Goal: Check status

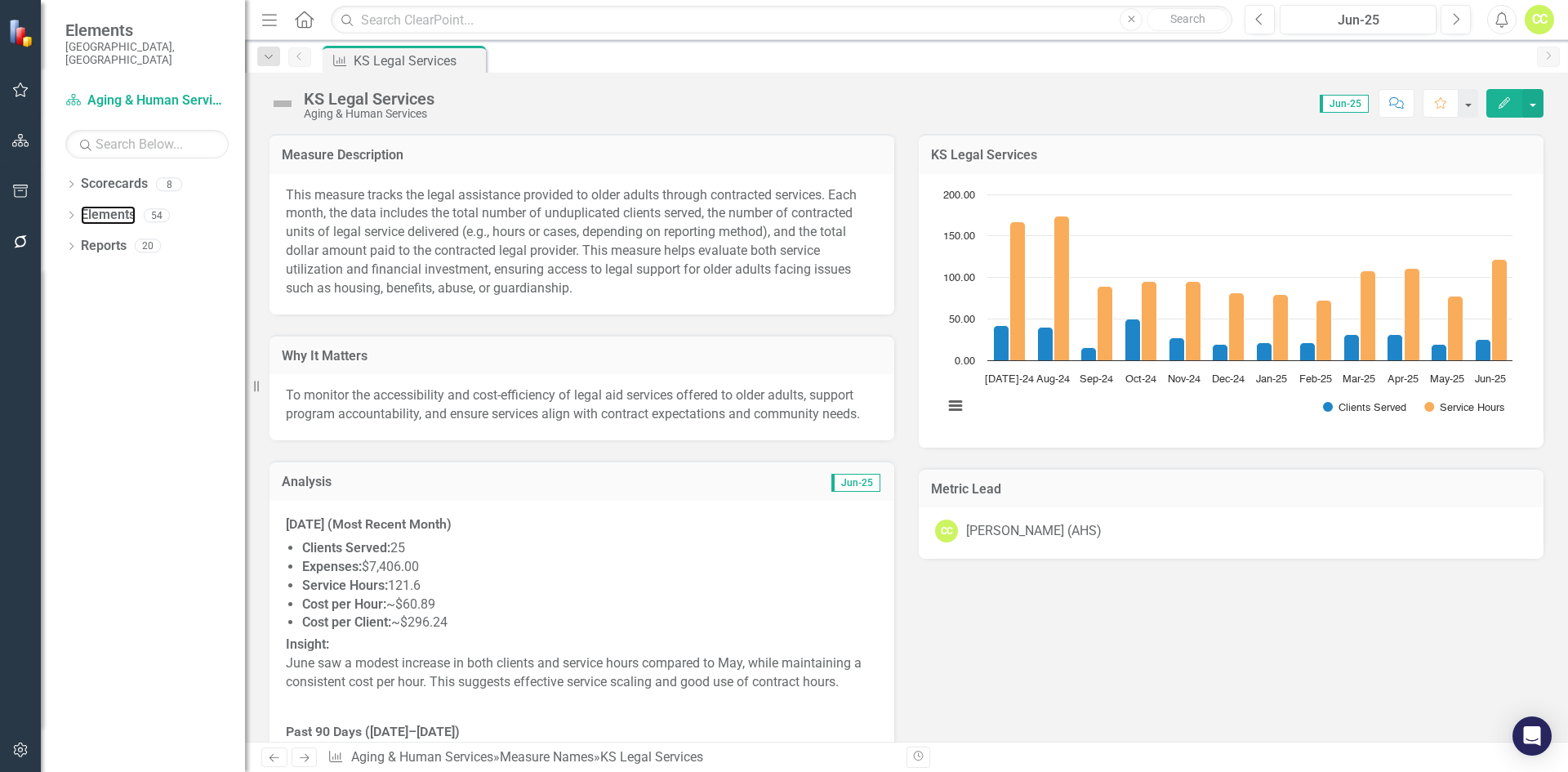
click at [114, 206] on link "Elements" at bounding box center [108, 216] width 55 height 19
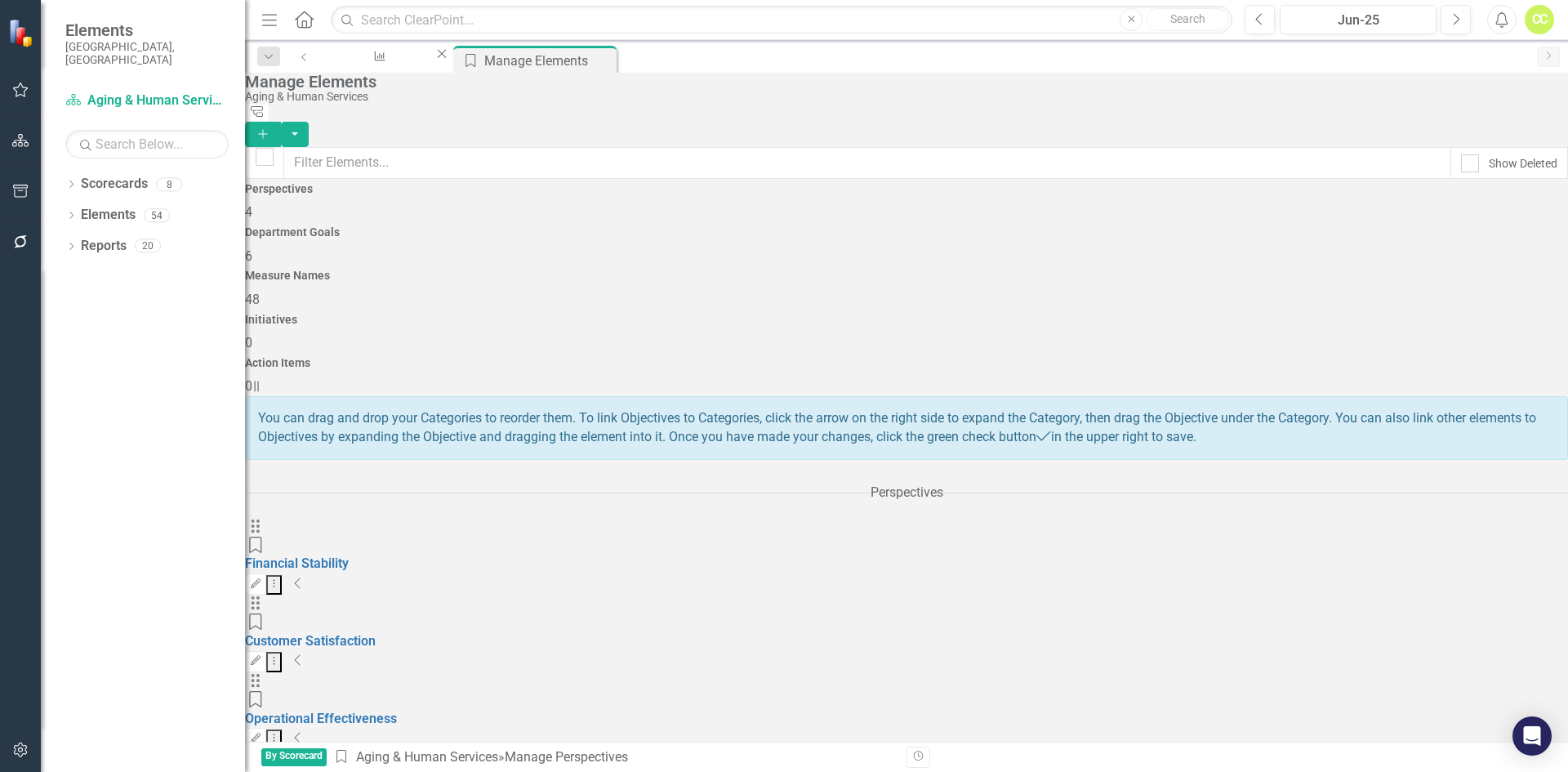
click at [962, 270] on div "Measure Names 48" at bounding box center [907, 289] width 1323 height 39
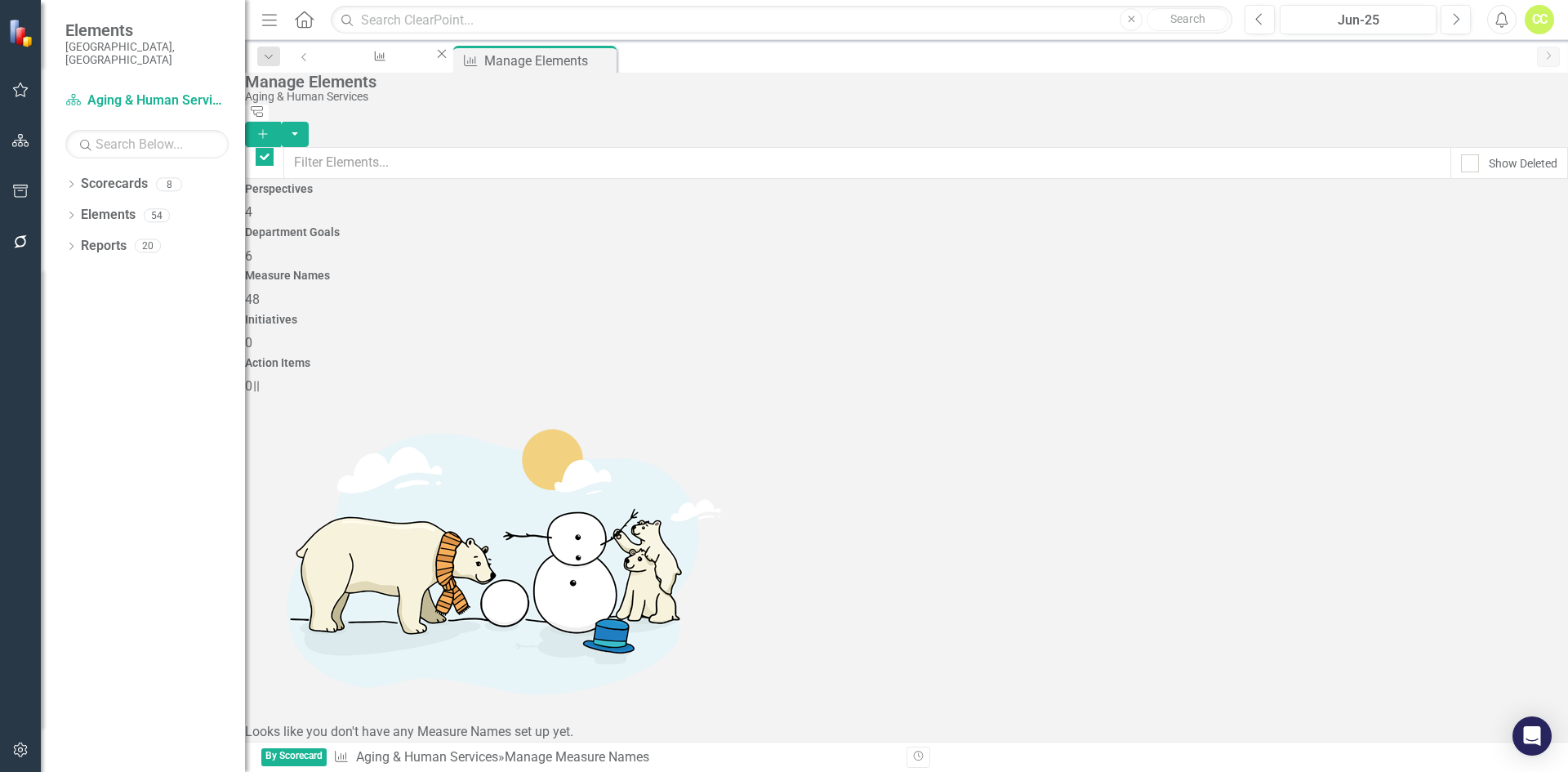
checkbox input "false"
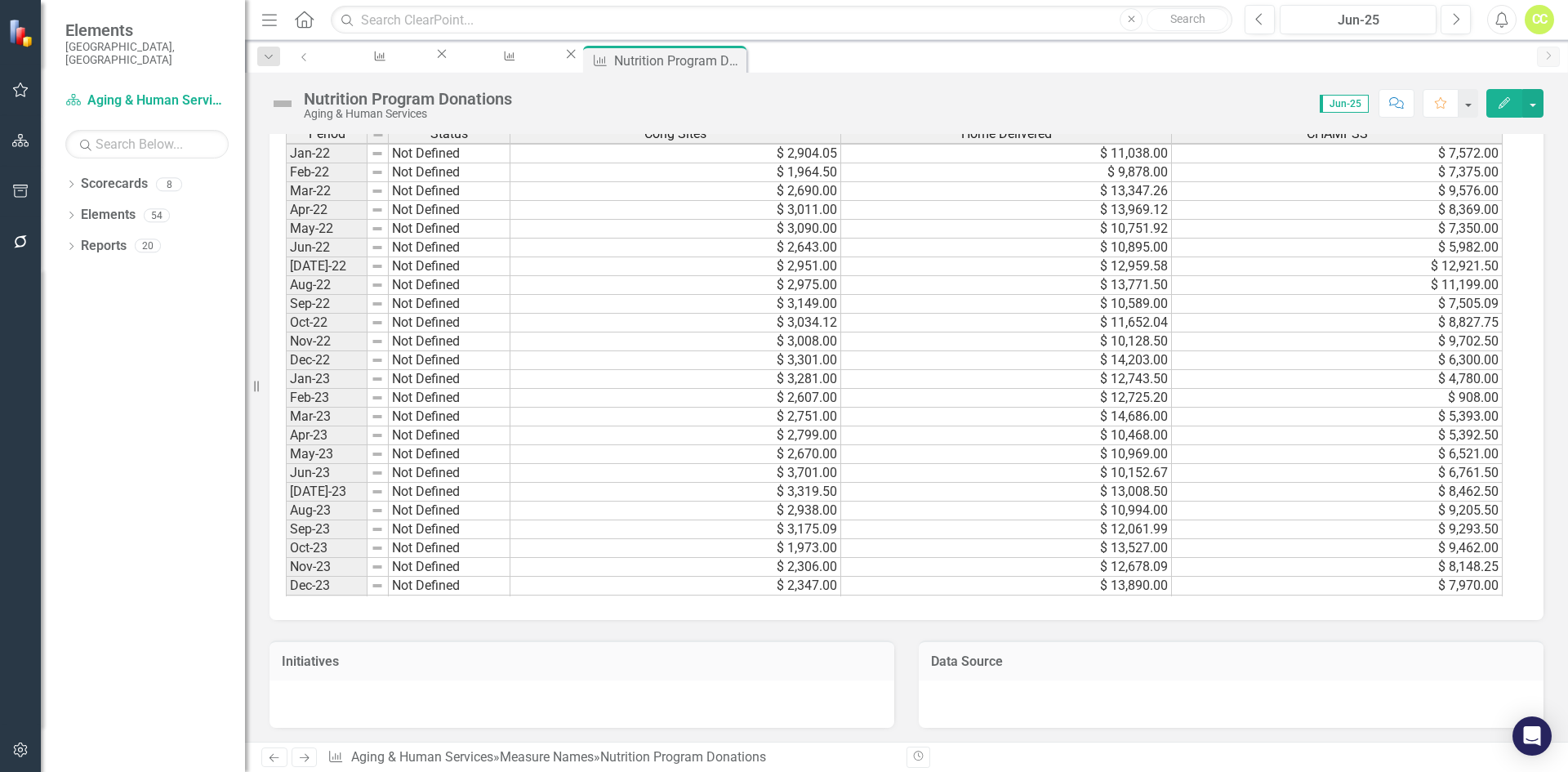
scroll to position [338, 0]
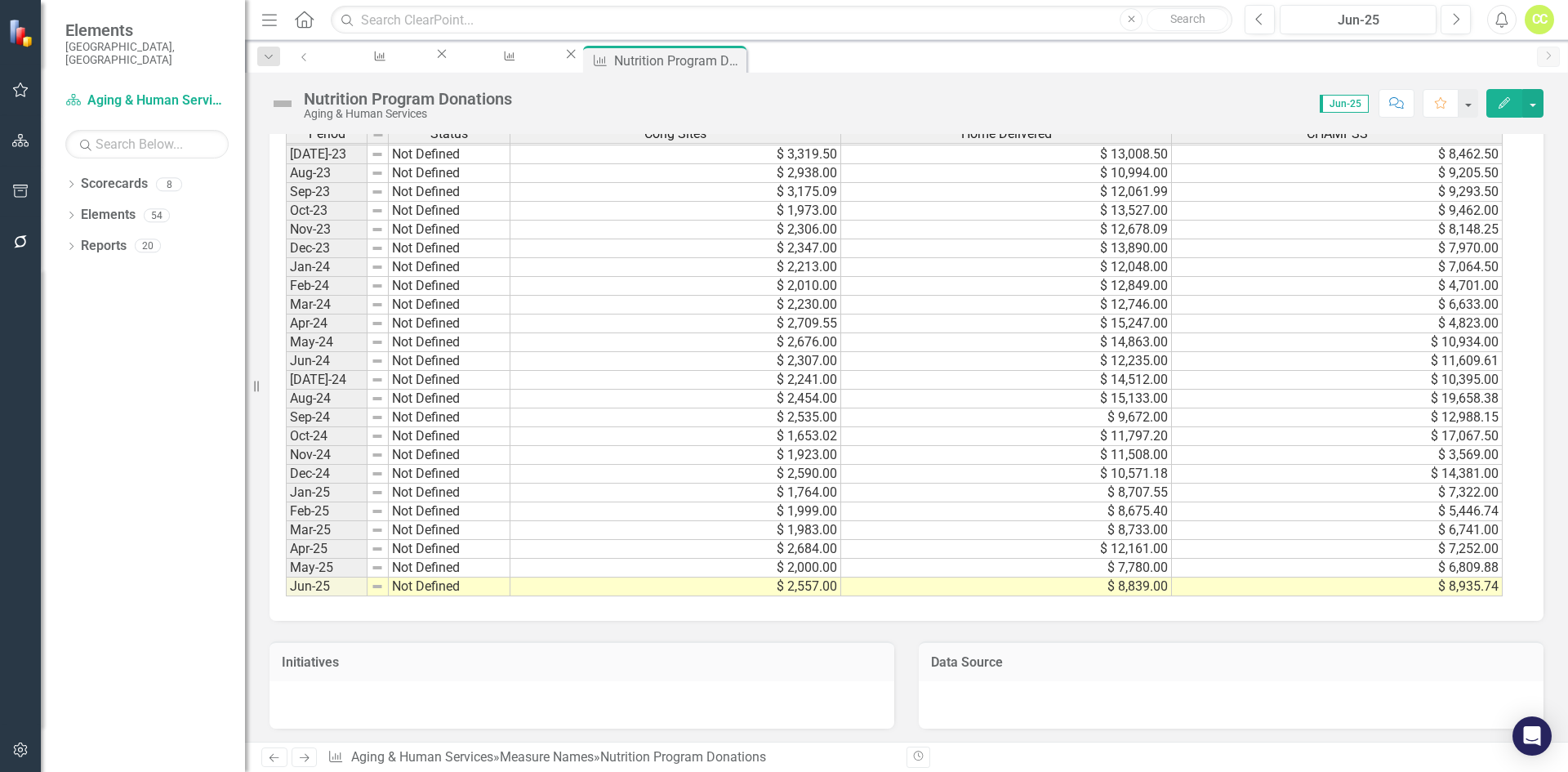
click at [427, 371] on td "Not Defined" at bounding box center [449, 361] width 122 height 19
click at [734, 352] on td "$ 2,676.00" at bounding box center [677, 342] width 331 height 19
click at [829, 371] on td "$ 2,307.00" at bounding box center [677, 361] width 331 height 19
click at [1122, 371] on td "$ 12,235.00" at bounding box center [1007, 361] width 331 height 19
click at [1429, 371] on td "$ 11,609.61" at bounding box center [1338, 361] width 331 height 19
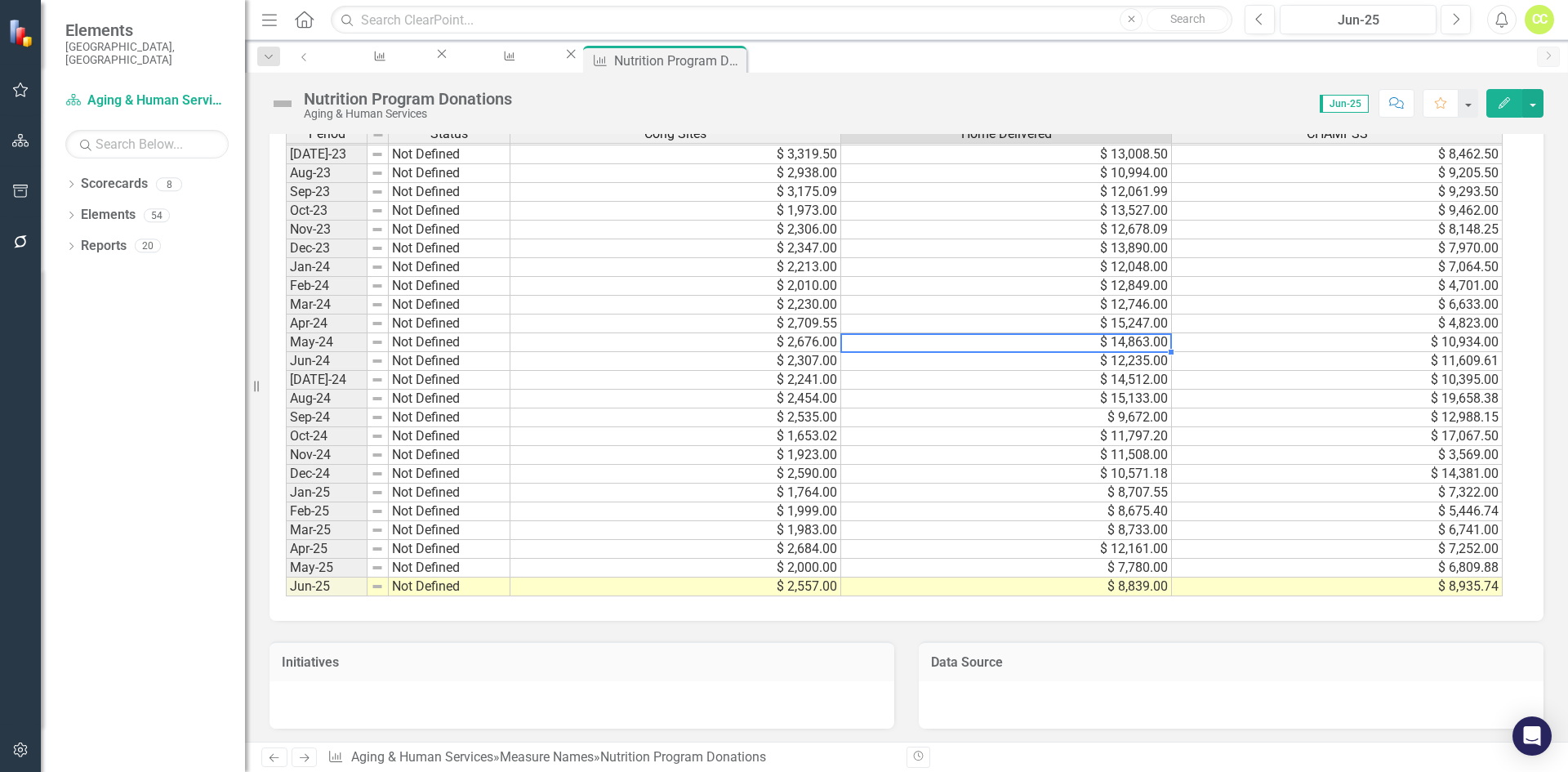
click at [1136, 352] on td "$ 14,863.00" at bounding box center [1007, 342] width 331 height 19
click at [1454, 409] on td "$ 19,658.38" at bounding box center [1338, 399] width 331 height 19
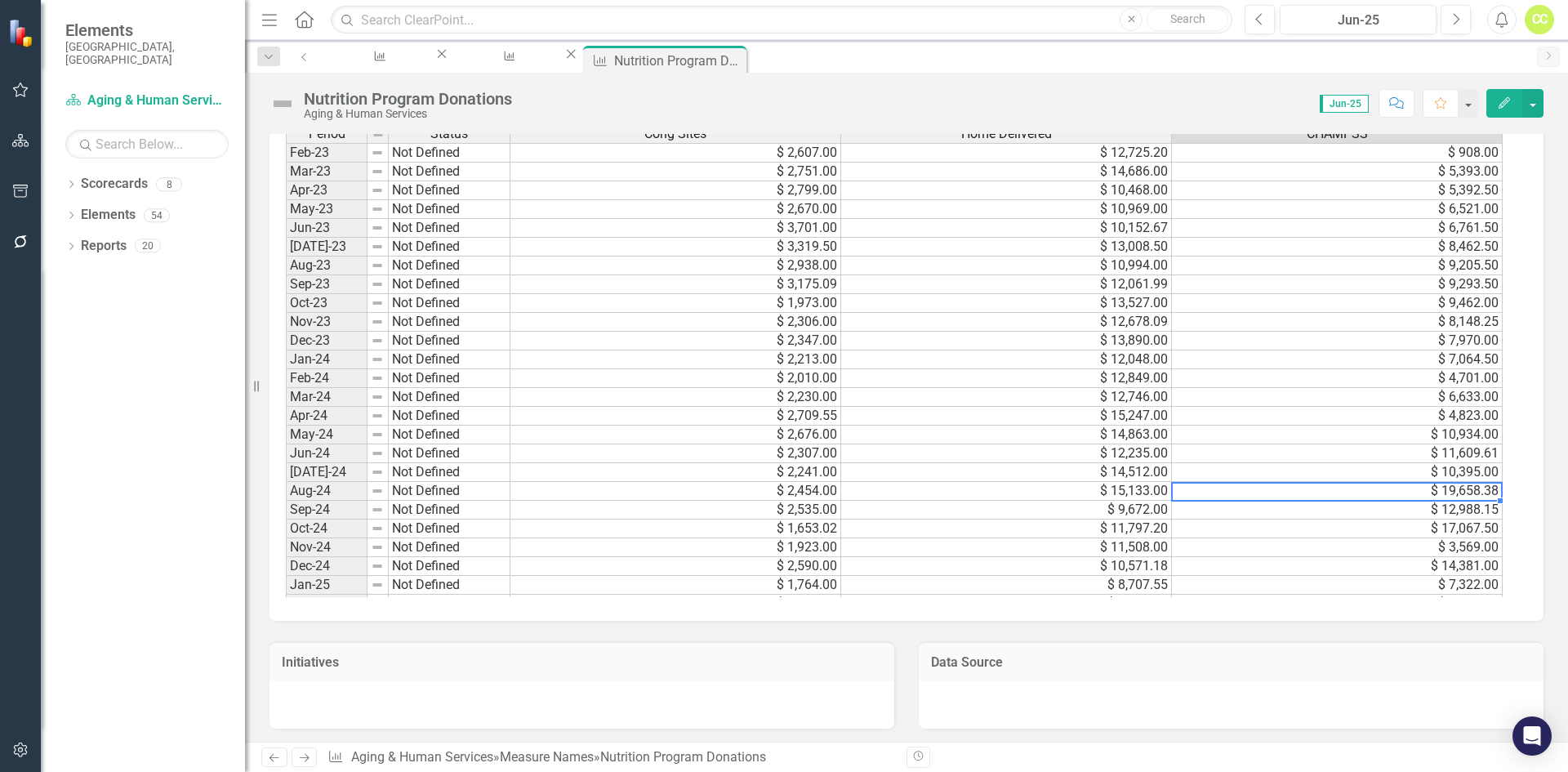
scroll to position [332, 0]
